Goal: Find specific page/section: Find specific page/section

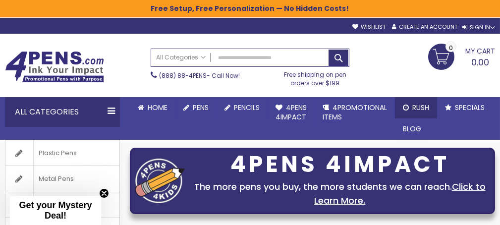
click at [419, 109] on span "Rush" at bounding box center [420, 108] width 17 height 10
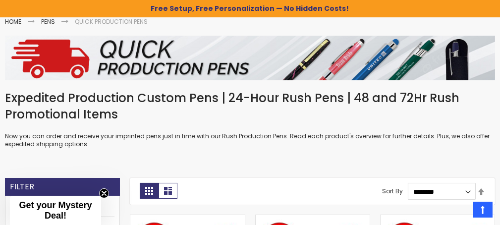
scroll to position [149, 0]
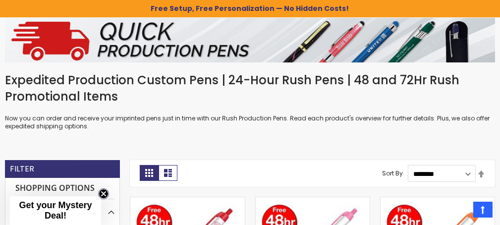
click at [103, 194] on circle "Close teaser" at bounding box center [103, 193] width 9 height 9
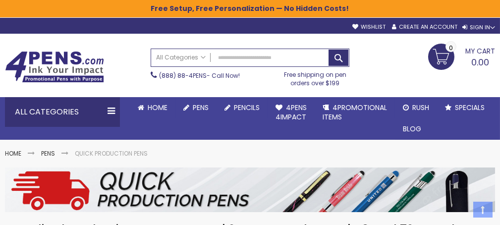
scroll to position [0, 0]
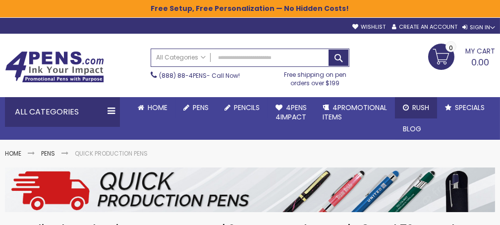
click at [412, 108] on span "Rush" at bounding box center [420, 108] width 17 height 10
